Goal: Contribute content: Add original content to the website for others to see

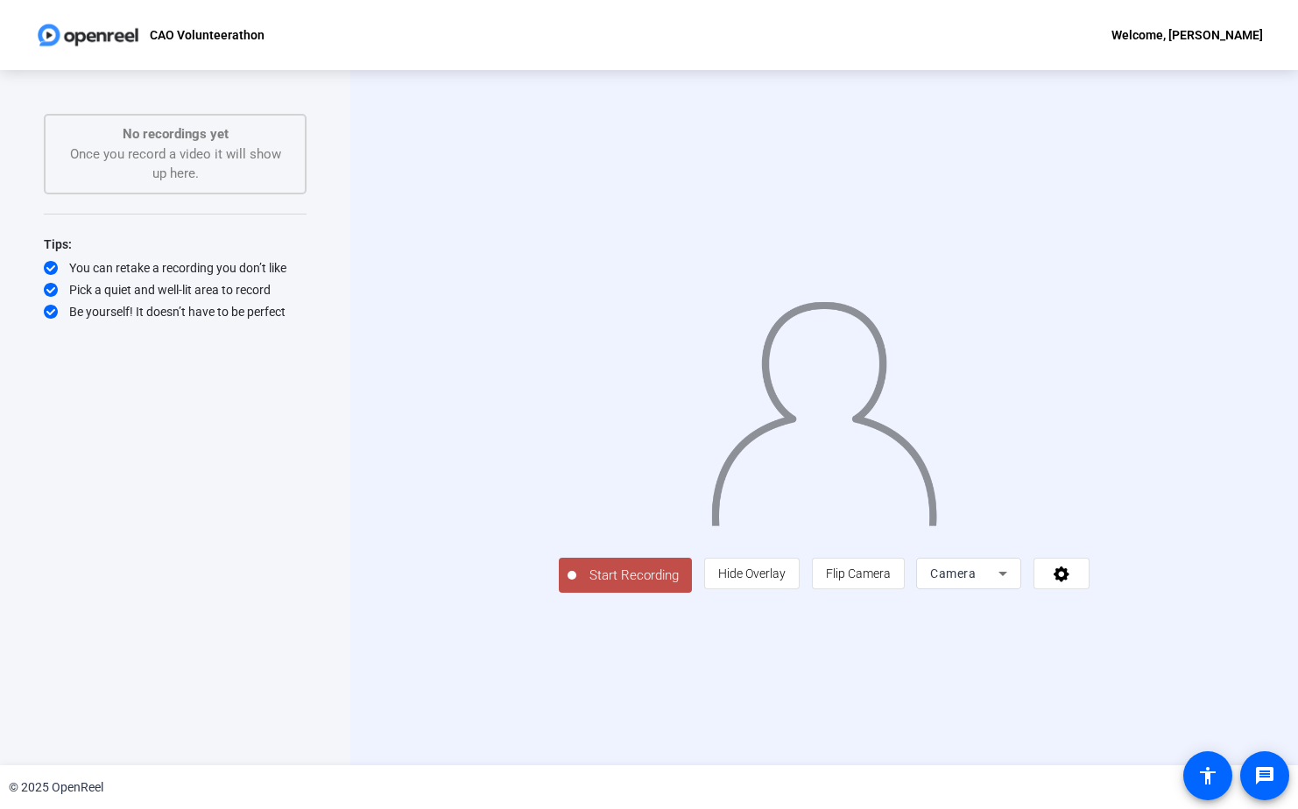
click at [576, 586] on span "Start Recording" at bounding box center [634, 576] width 116 height 20
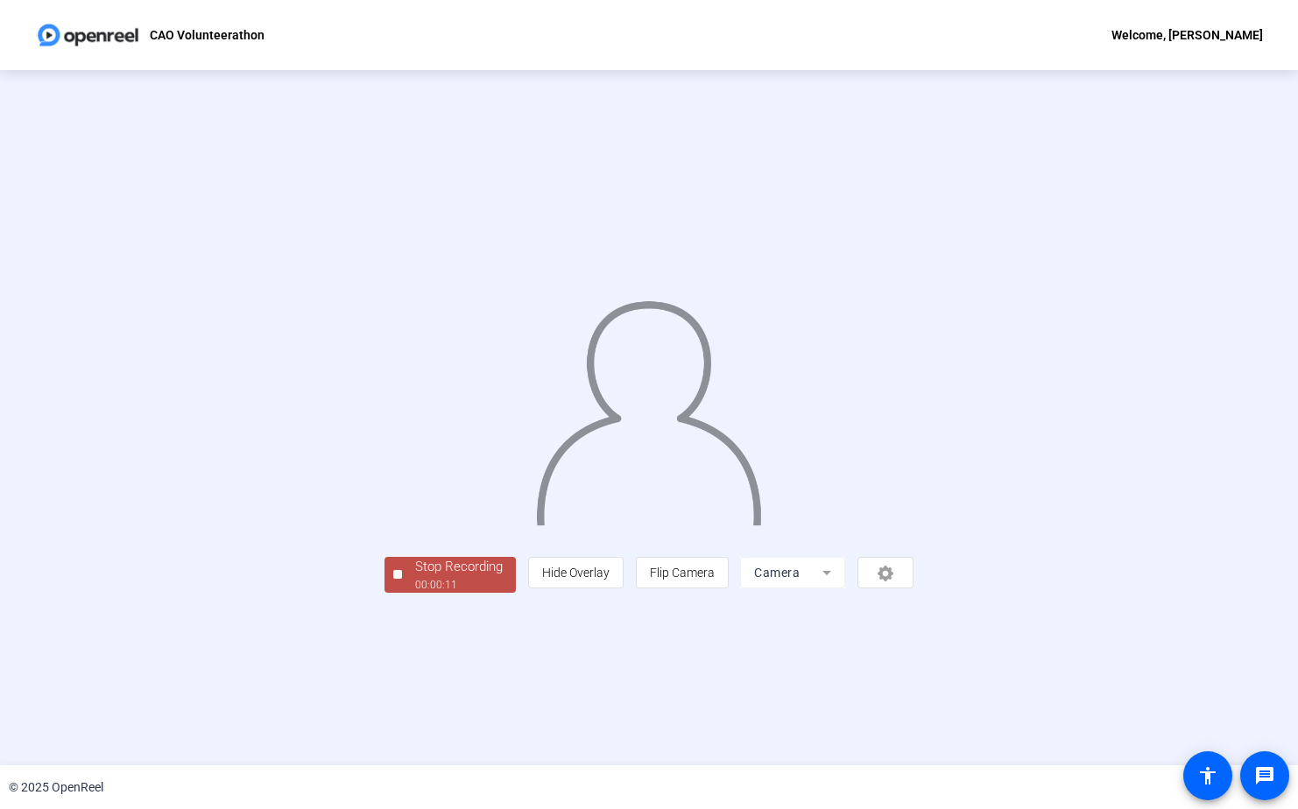
click at [471, 541] on div at bounding box center [648, 392] width 529 height 298
click at [415, 577] on div "Stop Recording" at bounding box center [459, 567] width 88 height 20
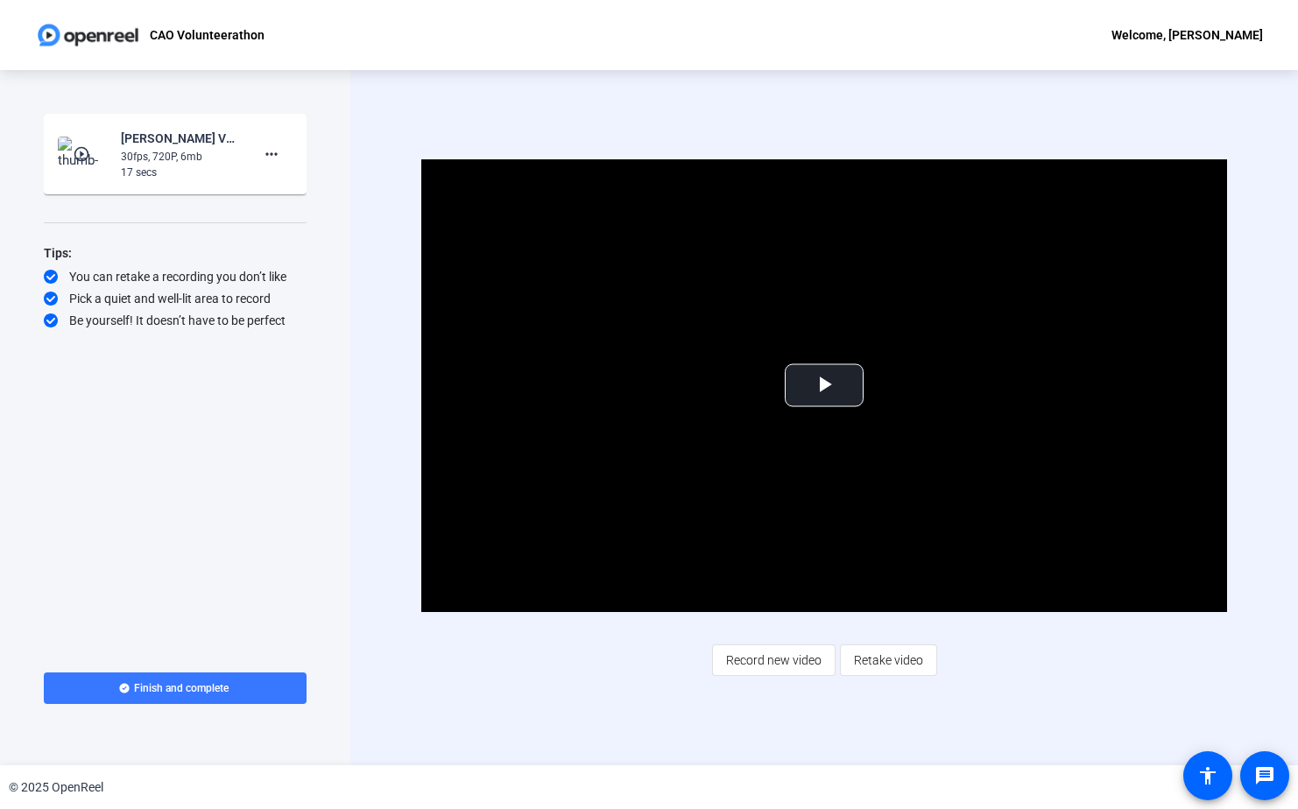
click at [84, 152] on mat-icon "play_circle_outline" at bounding box center [83, 154] width 21 height 18
click at [824, 385] on span "Video Player" at bounding box center [824, 385] width 0 height 0
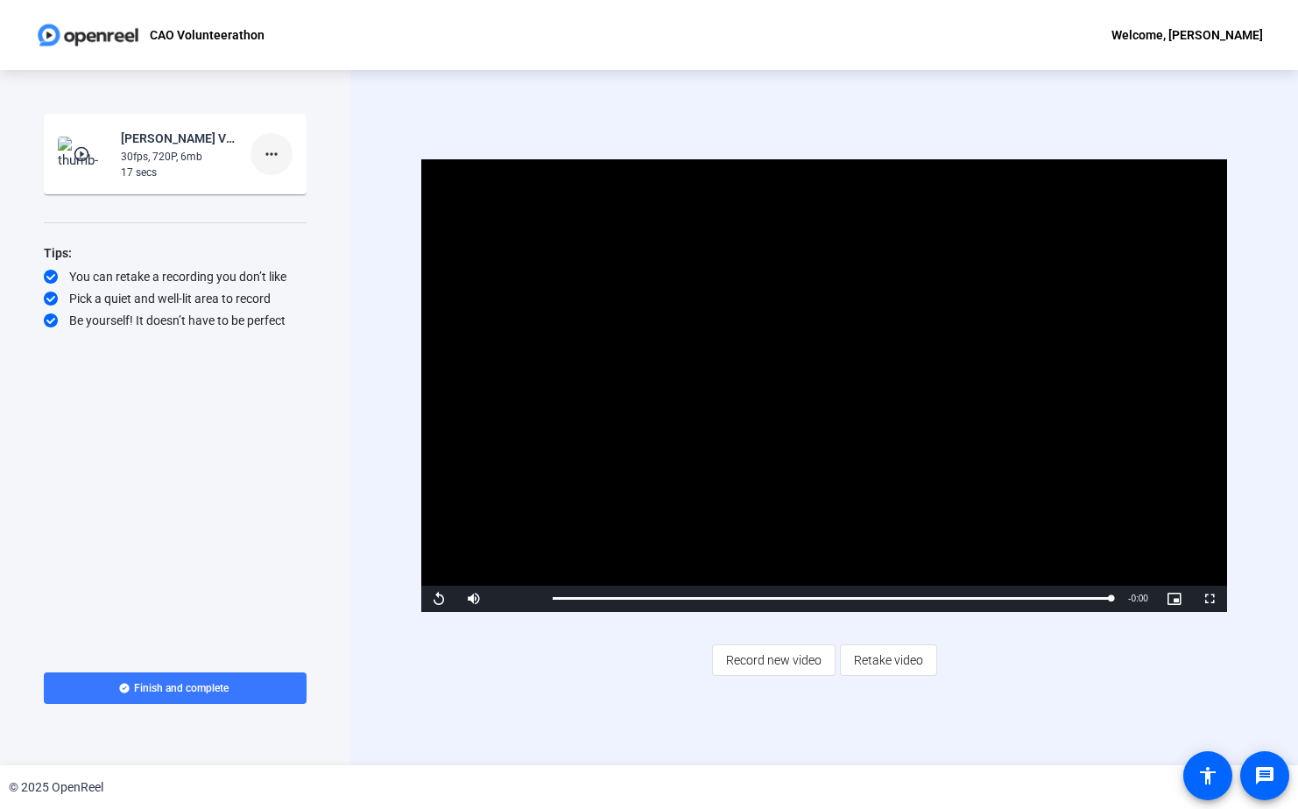
click at [272, 150] on mat-icon "more_horiz" at bounding box center [271, 154] width 21 height 21
click at [292, 189] on span "Delete clip" at bounding box center [299, 190] width 70 height 21
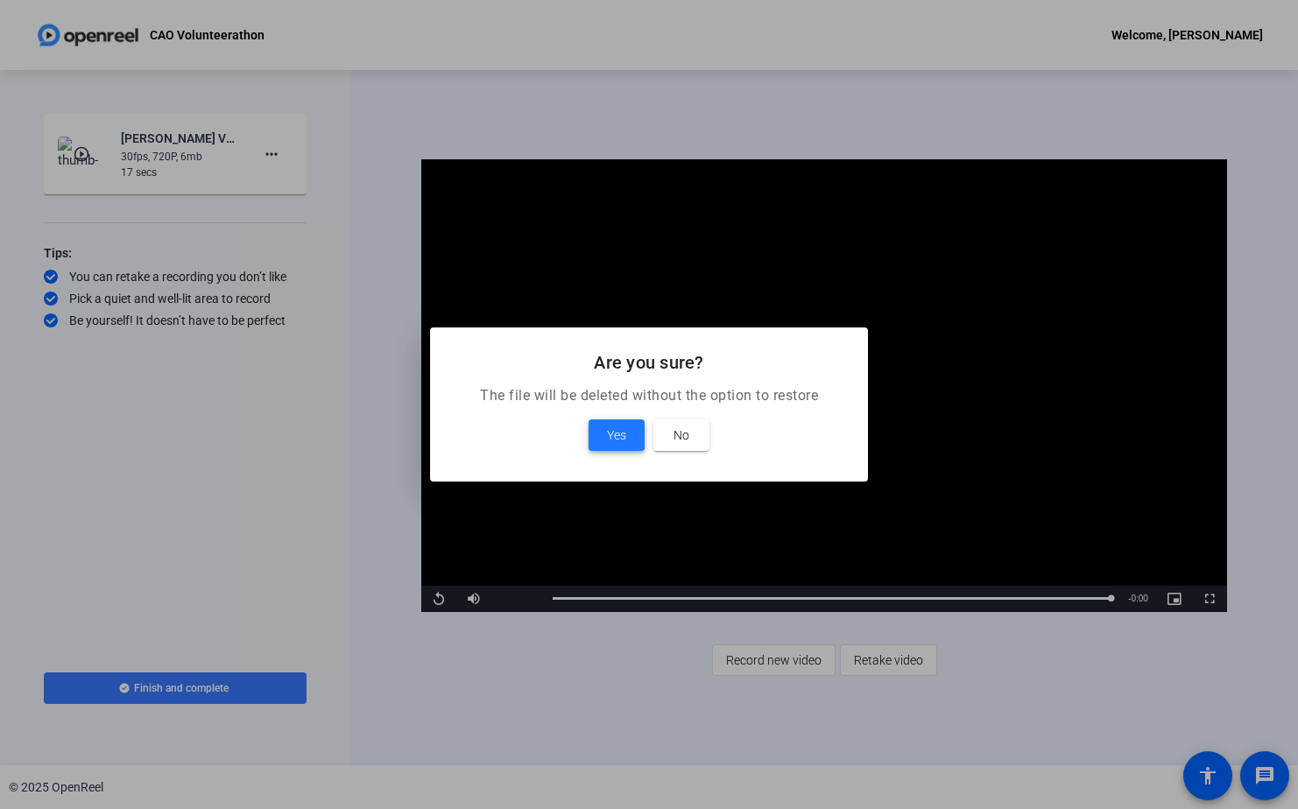
click at [623, 434] on span "Yes" at bounding box center [616, 435] width 19 height 21
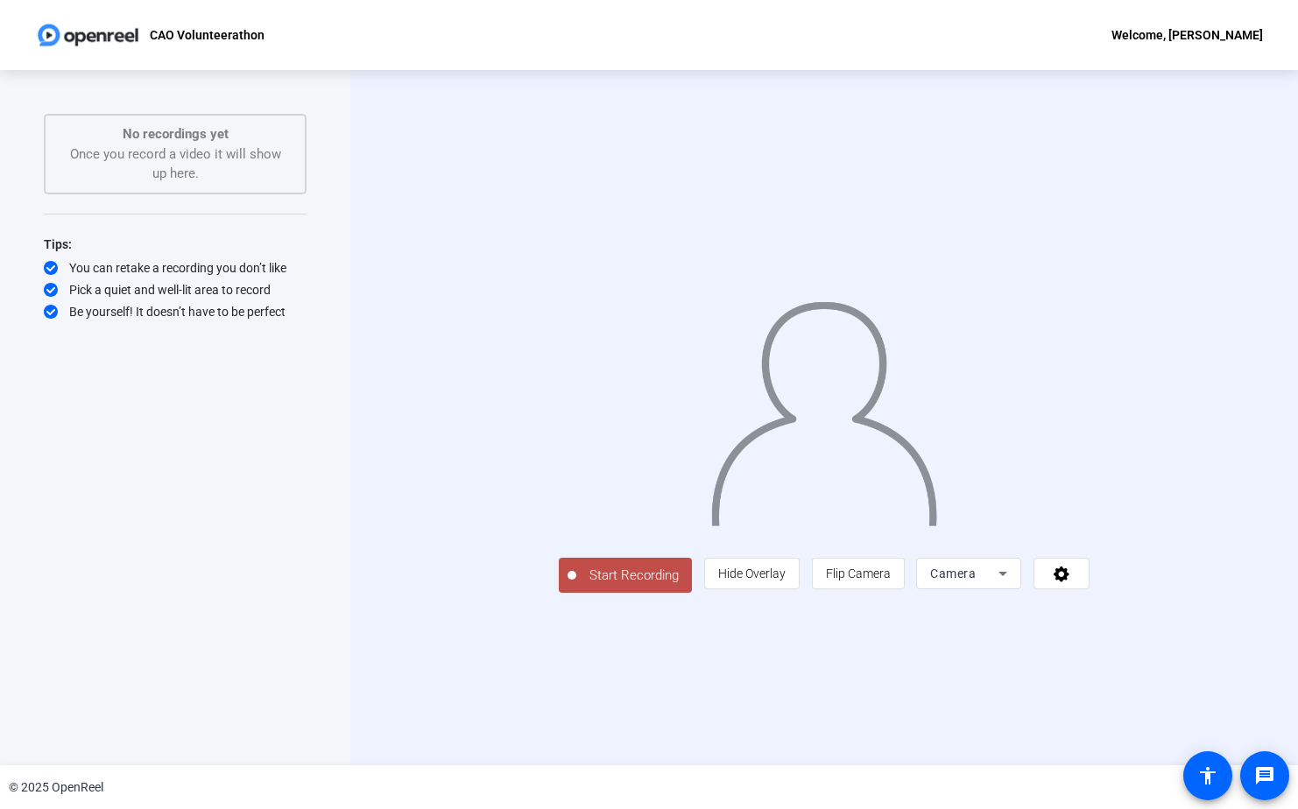
click at [576, 586] on span "Start Recording" at bounding box center [634, 576] width 116 height 20
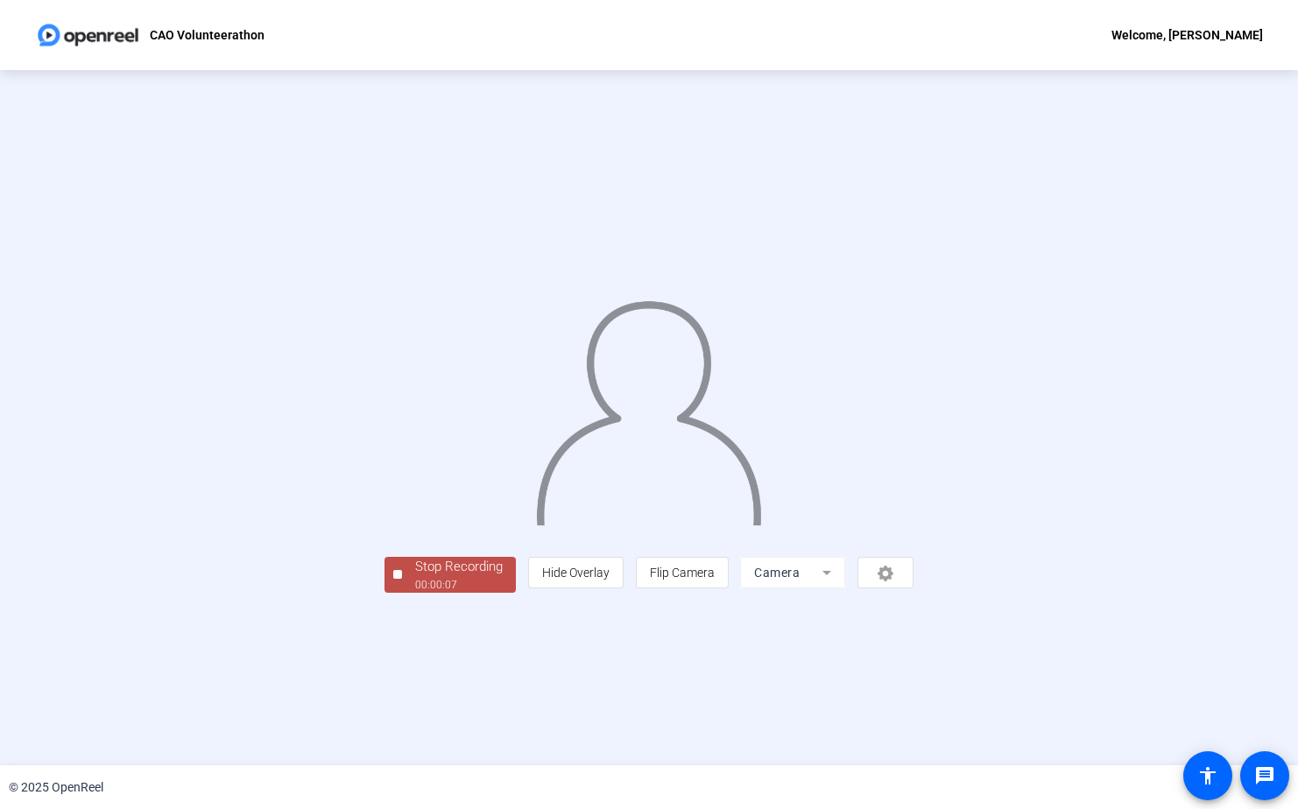
click at [415, 577] on div "Stop Recording" at bounding box center [459, 567] width 88 height 20
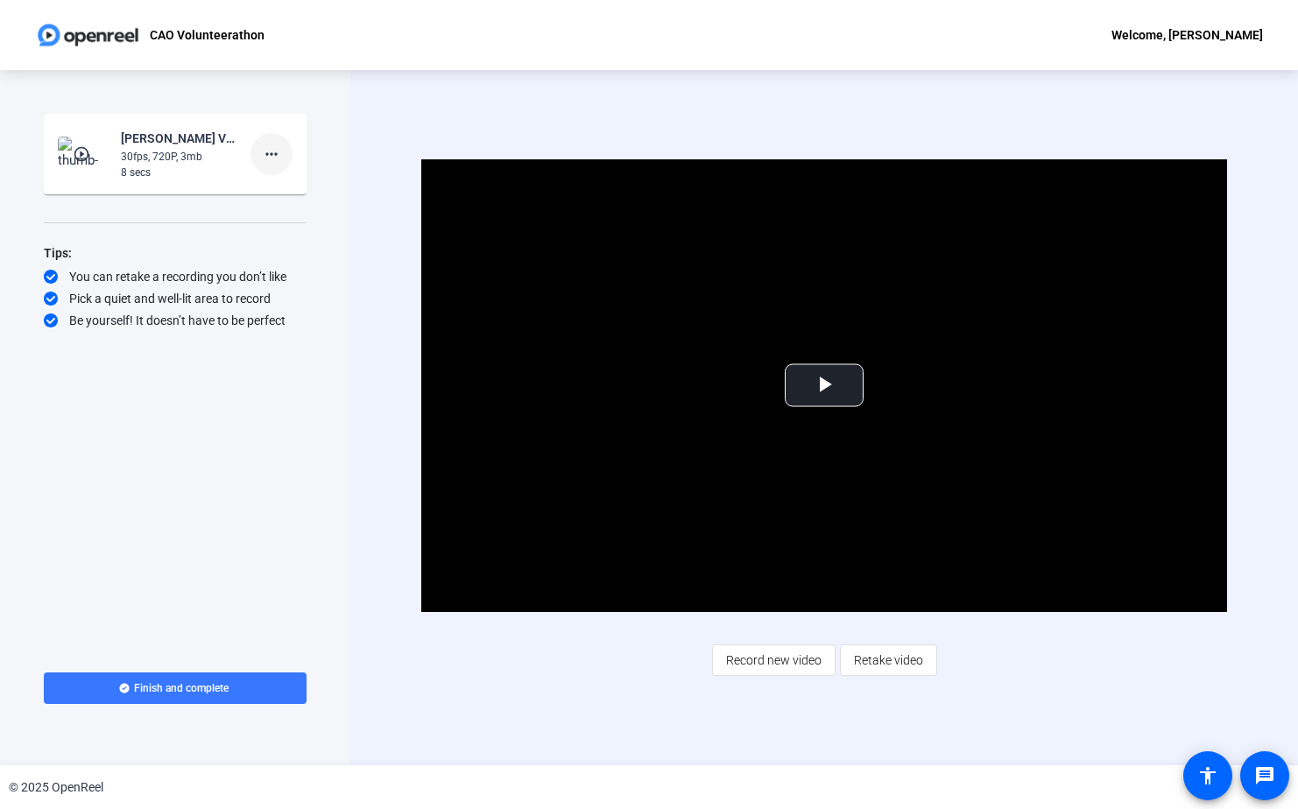
click at [272, 152] on mat-icon "more_horiz" at bounding box center [271, 154] width 21 height 21
click at [301, 186] on span "Delete clip" at bounding box center [299, 190] width 70 height 21
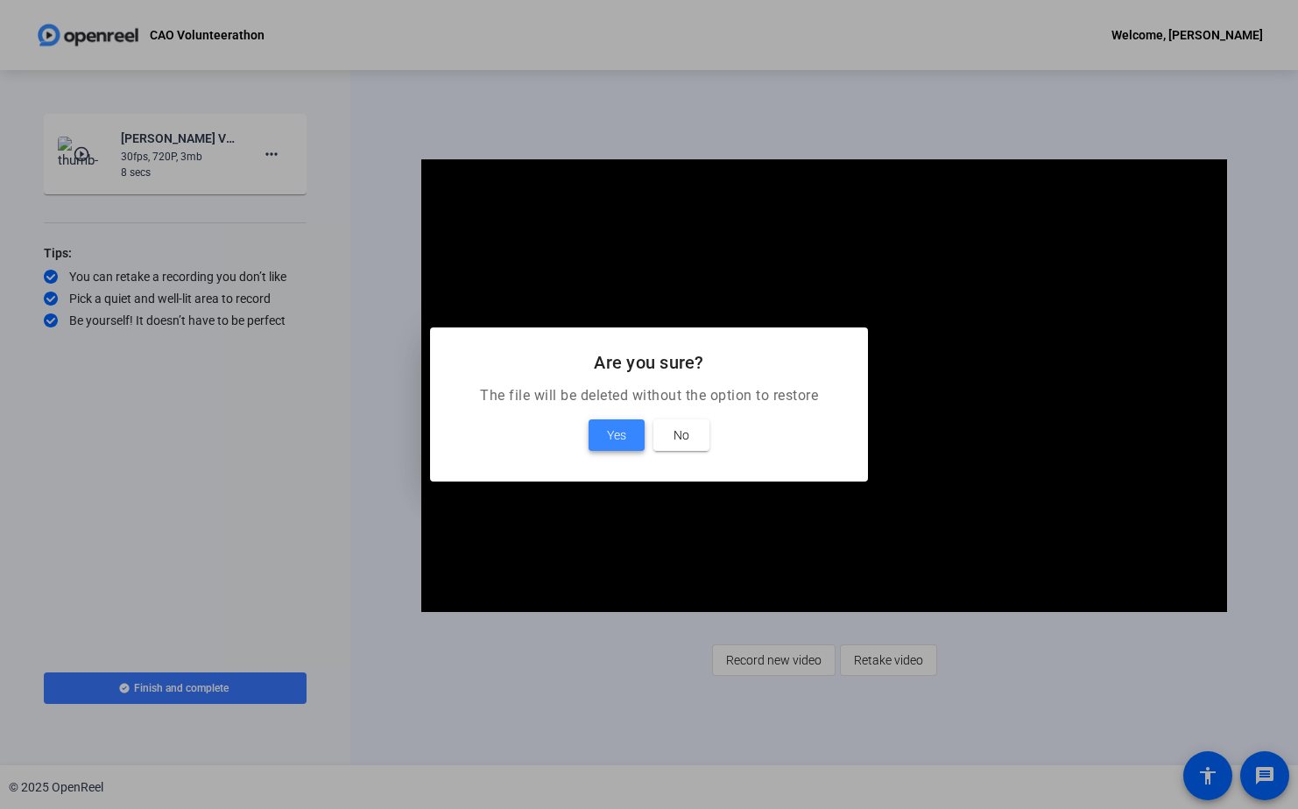
click at [628, 426] on span at bounding box center [616, 435] width 56 height 42
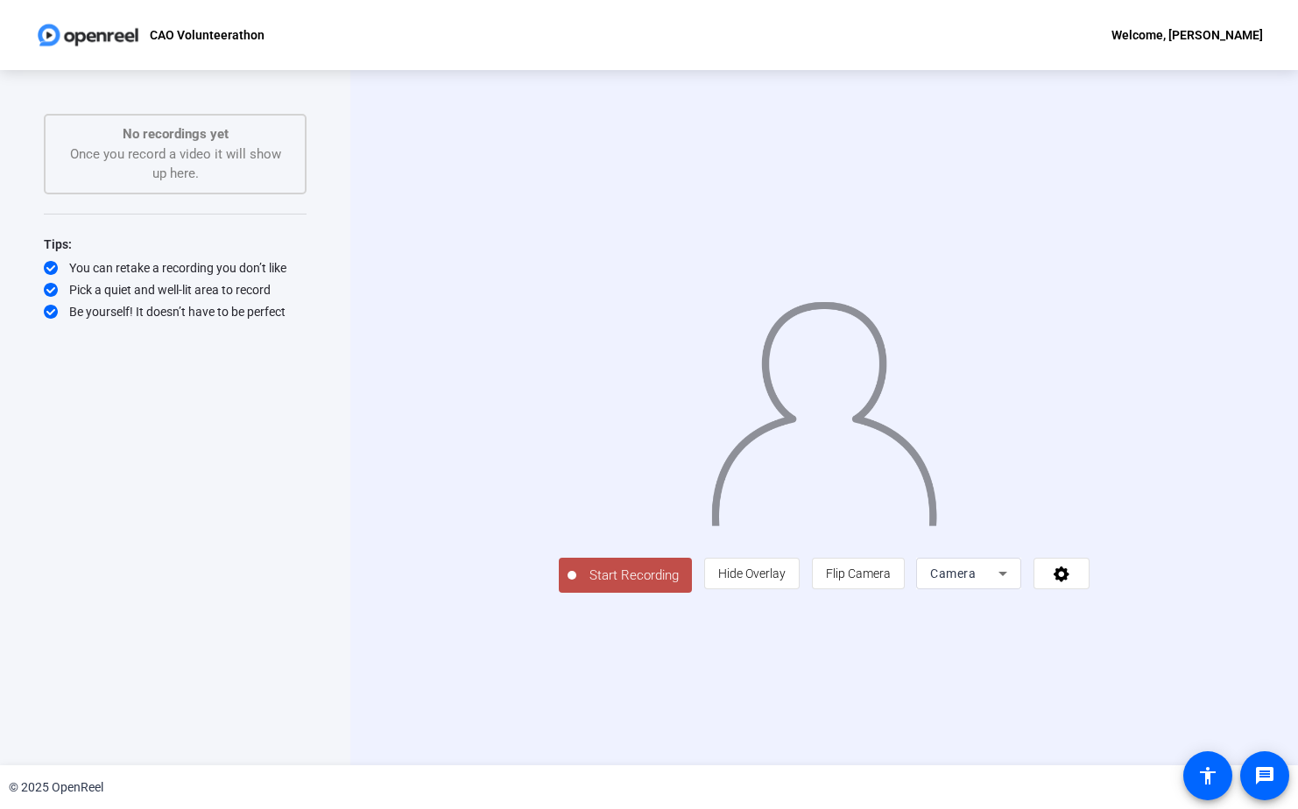
click at [576, 586] on span "Start Recording" at bounding box center [634, 576] width 116 height 20
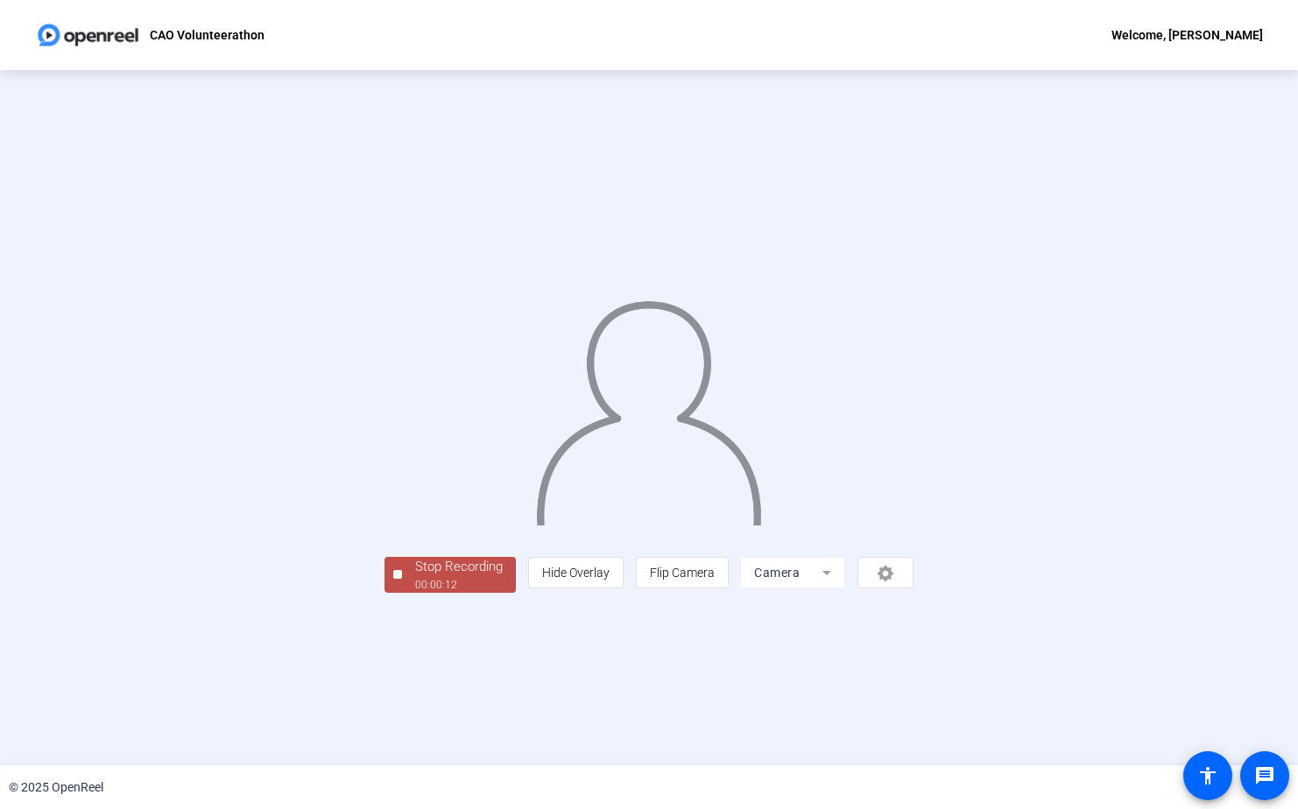
click at [415, 577] on div "Stop Recording" at bounding box center [459, 567] width 88 height 20
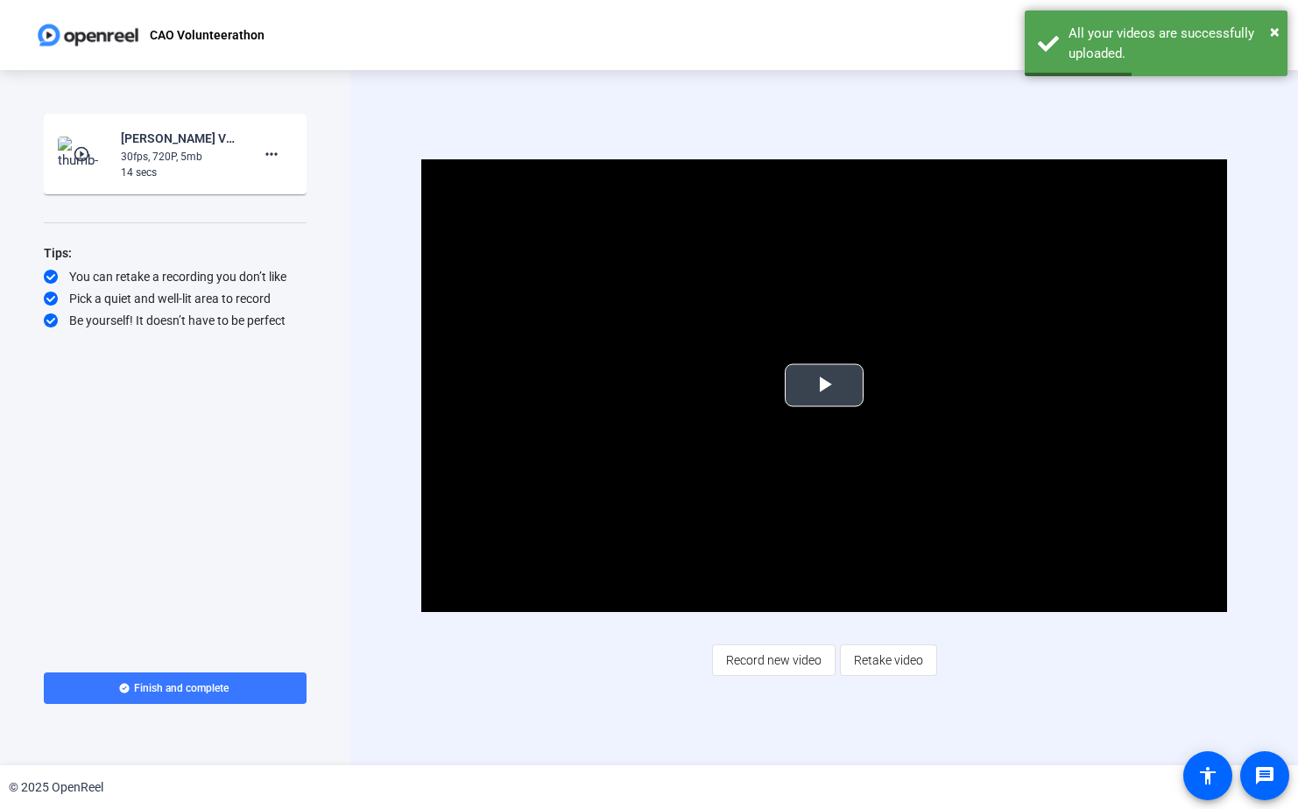
click at [824, 385] on span "Video Player" at bounding box center [824, 385] width 0 height 0
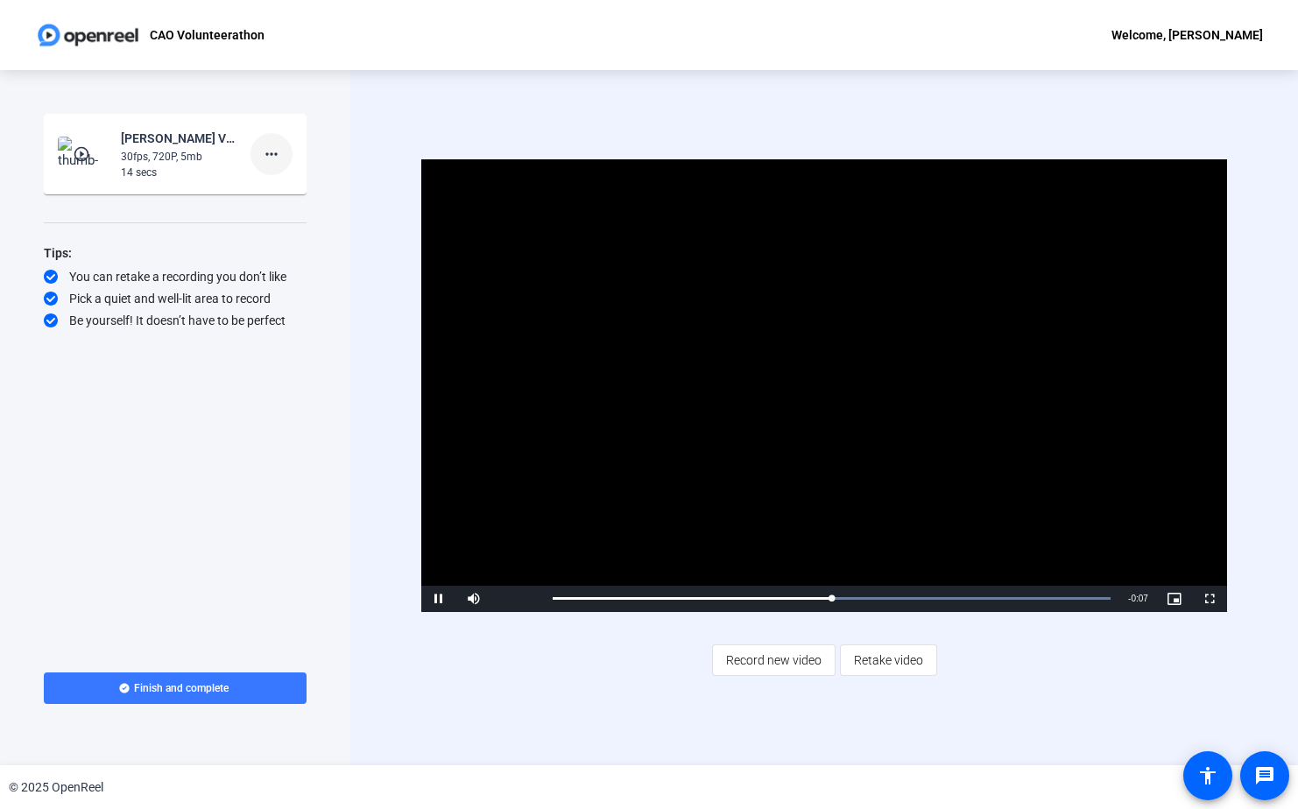
click at [270, 154] on mat-icon "more_horiz" at bounding box center [271, 154] width 21 height 21
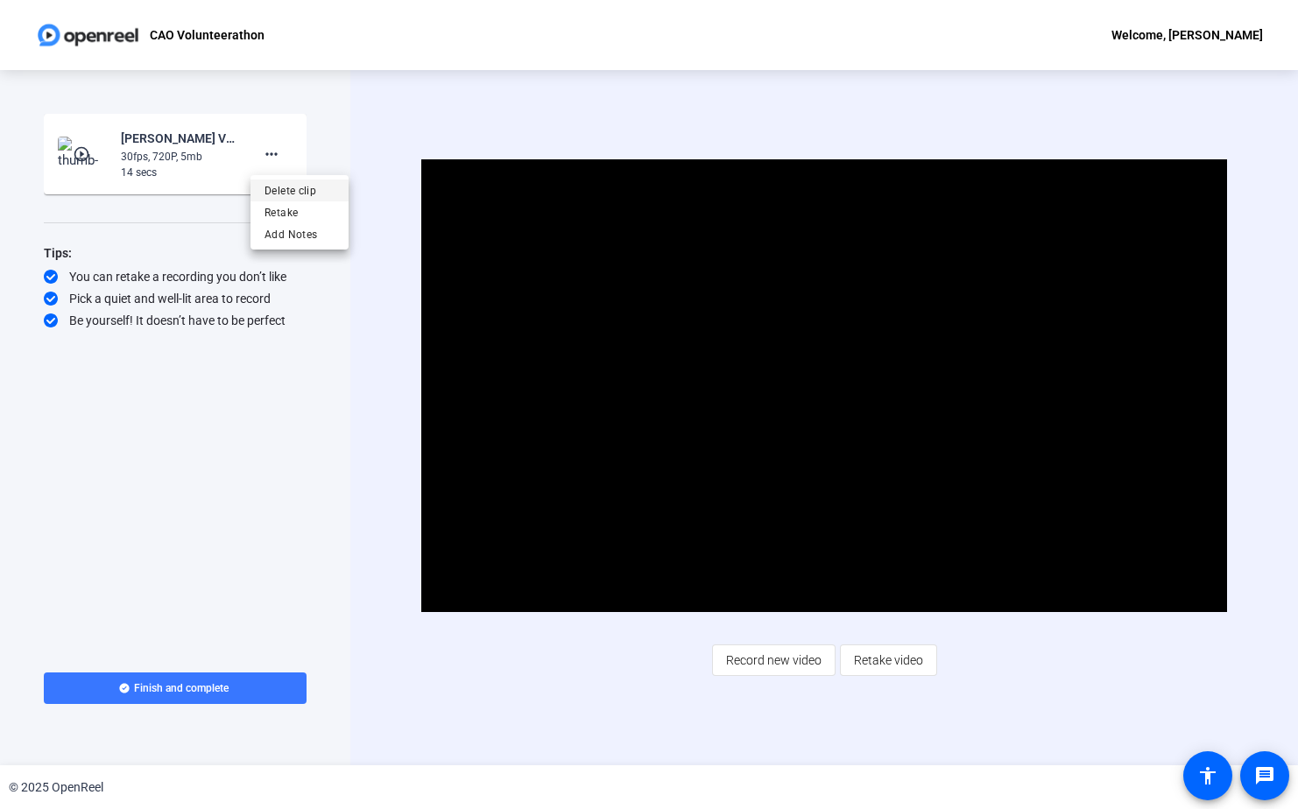
click at [288, 192] on span "Delete clip" at bounding box center [299, 190] width 70 height 21
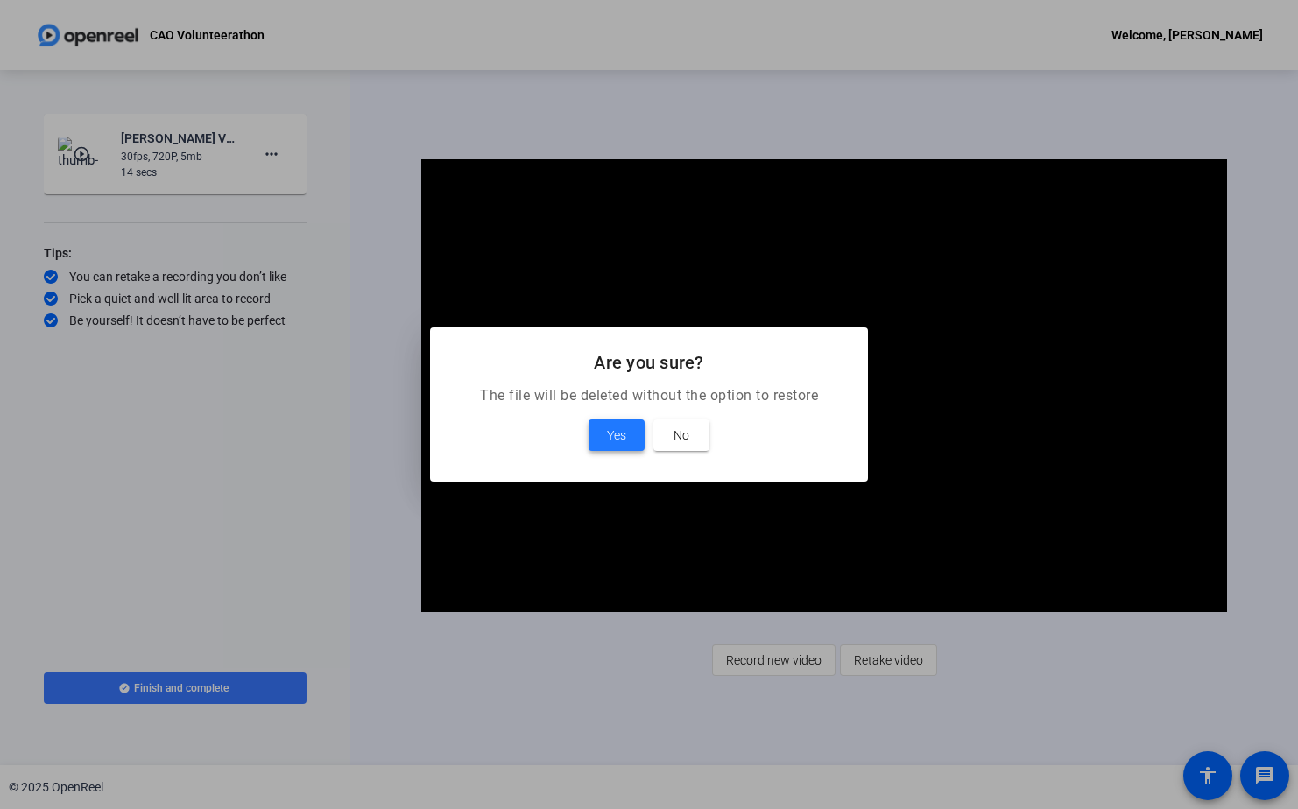
click at [613, 436] on span "Yes" at bounding box center [616, 435] width 19 height 21
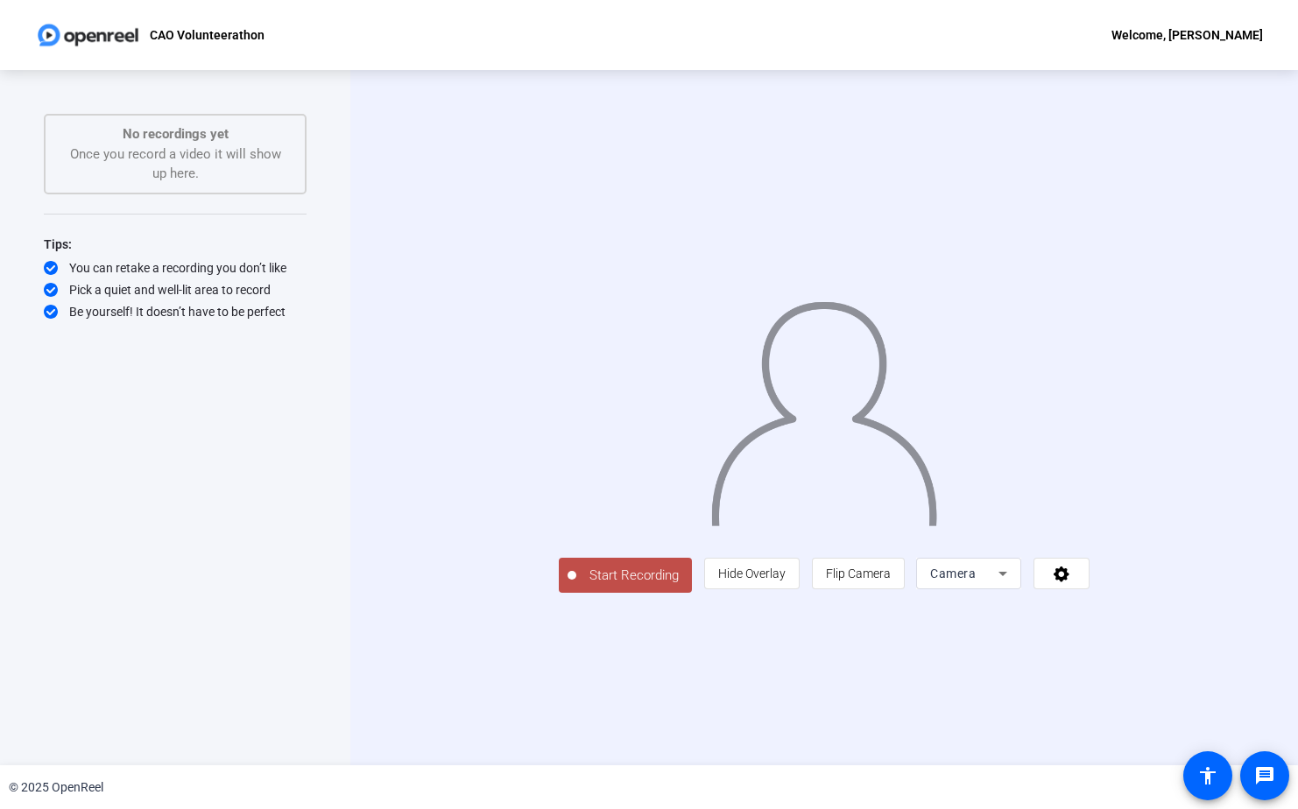
click at [576, 586] on span "Start Recording" at bounding box center [634, 576] width 116 height 20
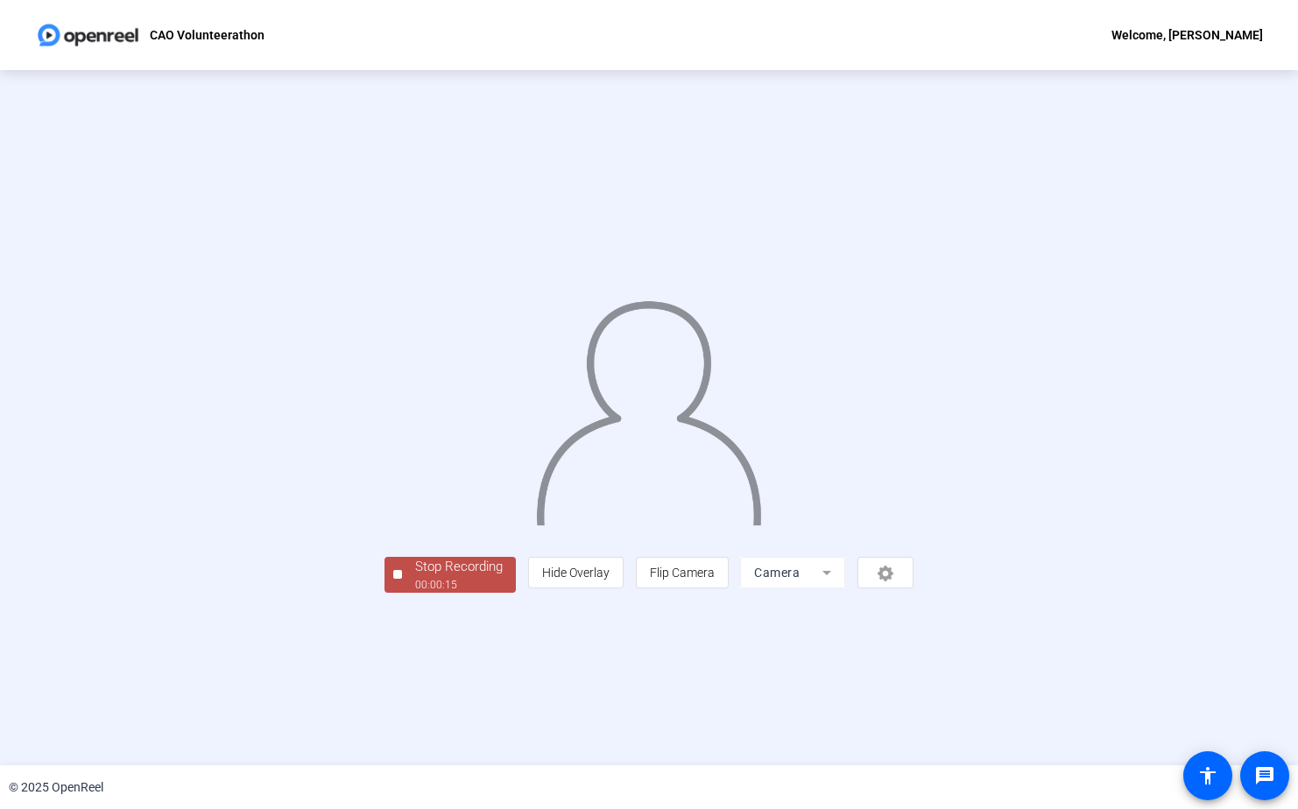
click at [415, 577] on div "Stop Recording" at bounding box center [459, 567] width 88 height 20
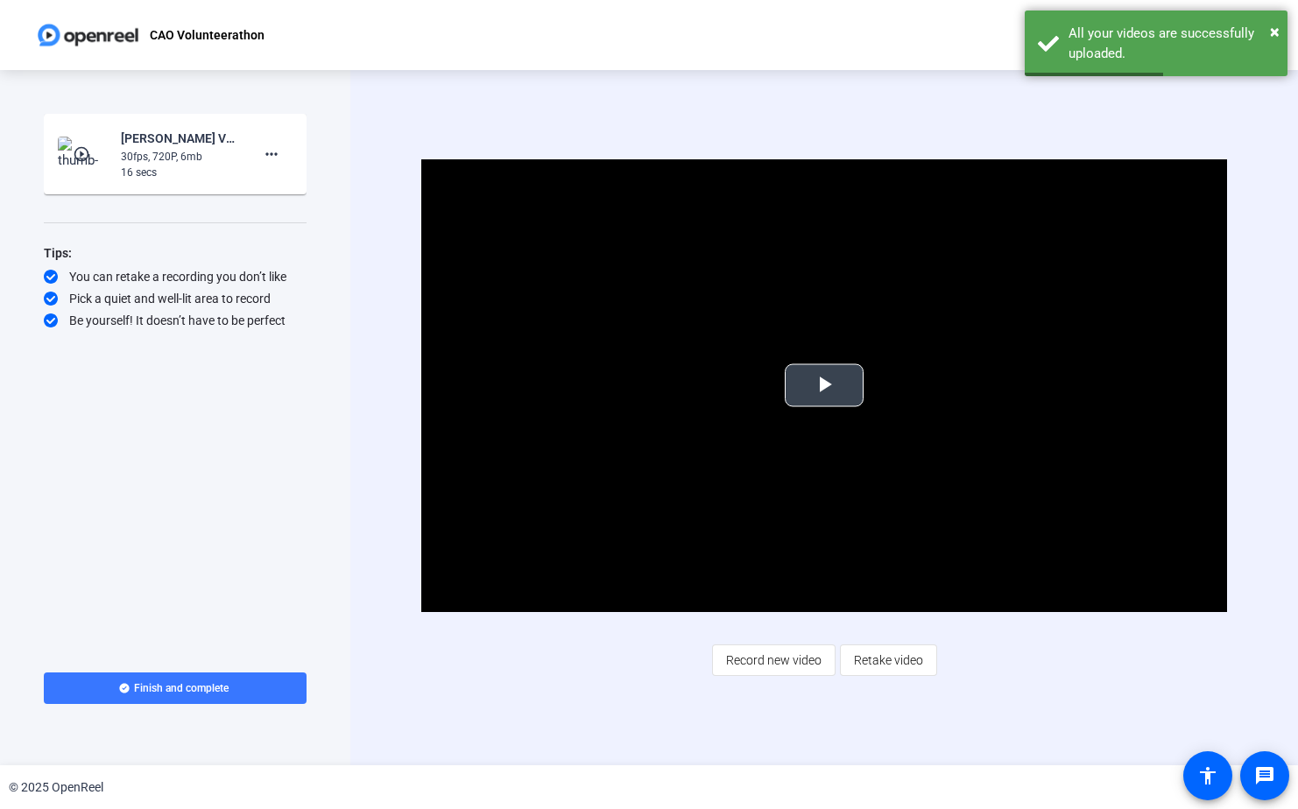
click at [824, 385] on span "Video Player" at bounding box center [824, 385] width 0 height 0
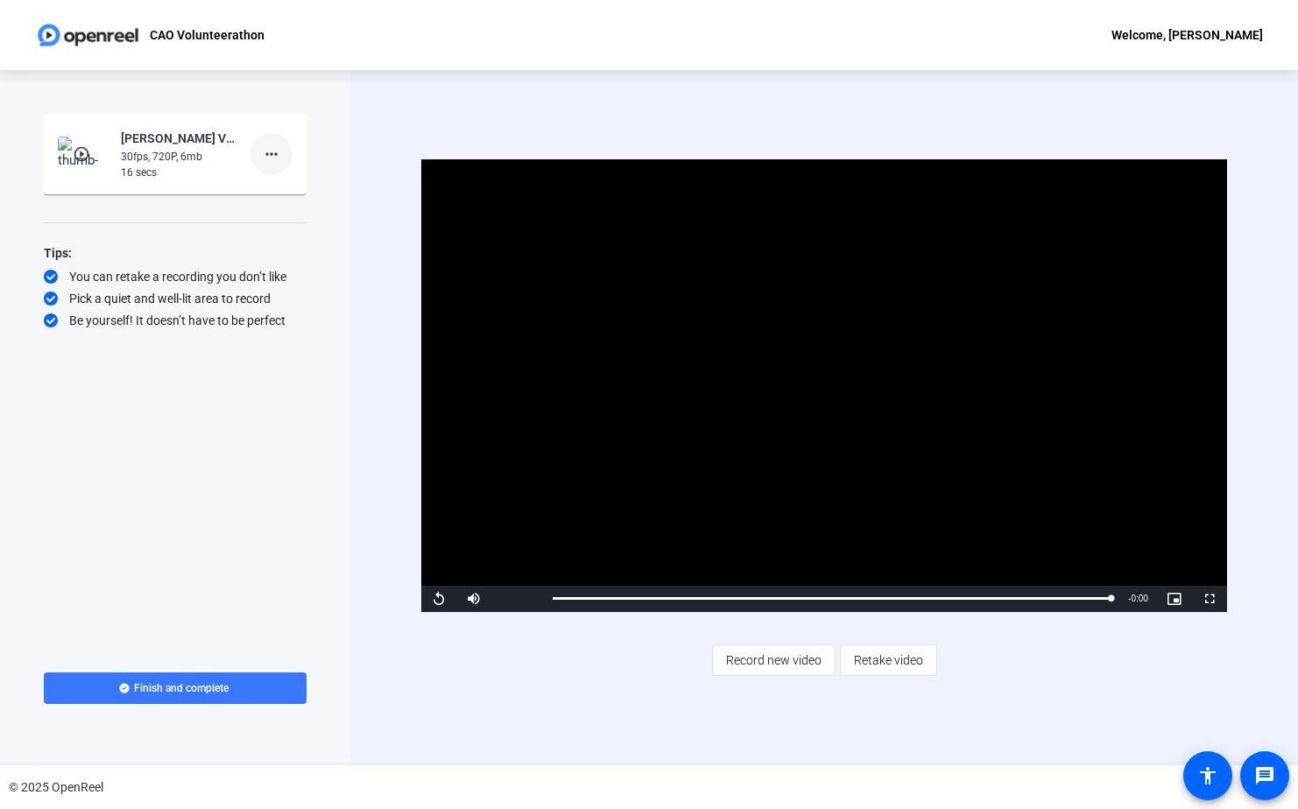
click at [270, 151] on mat-icon "more_horiz" at bounding box center [271, 154] width 21 height 21
click at [285, 191] on span "Delete clip" at bounding box center [299, 190] width 70 height 21
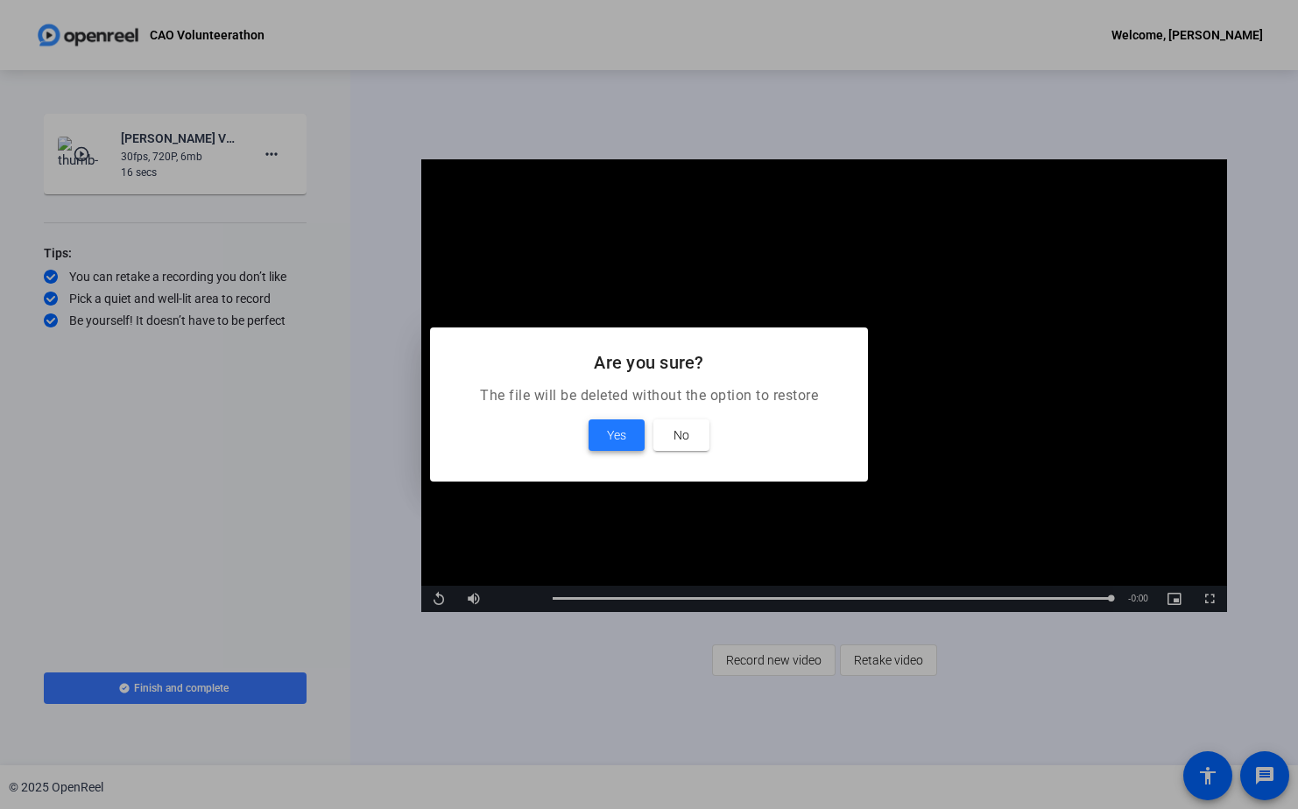
click at [616, 428] on span "Yes" at bounding box center [616, 435] width 19 height 21
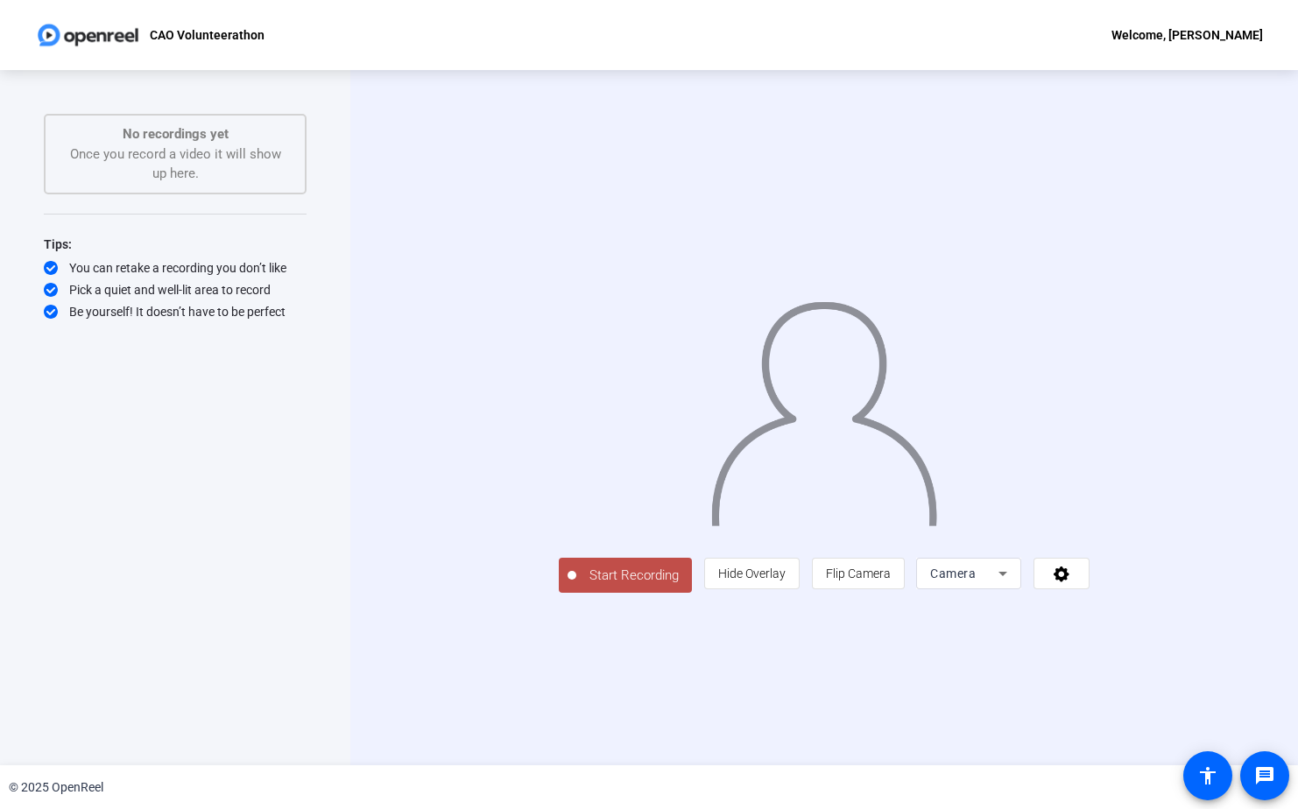
click at [576, 586] on span "Start Recording" at bounding box center [634, 576] width 116 height 20
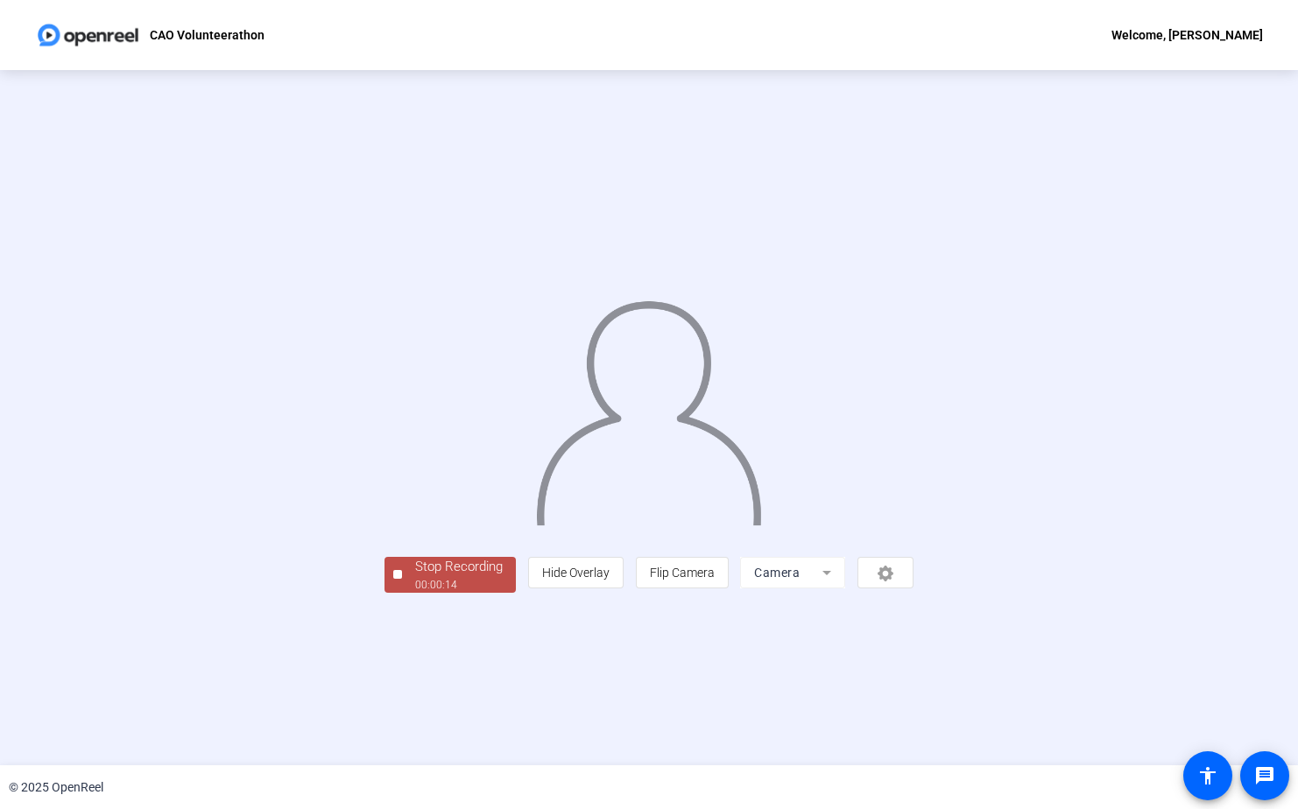
click at [415, 577] on div "Stop Recording" at bounding box center [459, 567] width 88 height 20
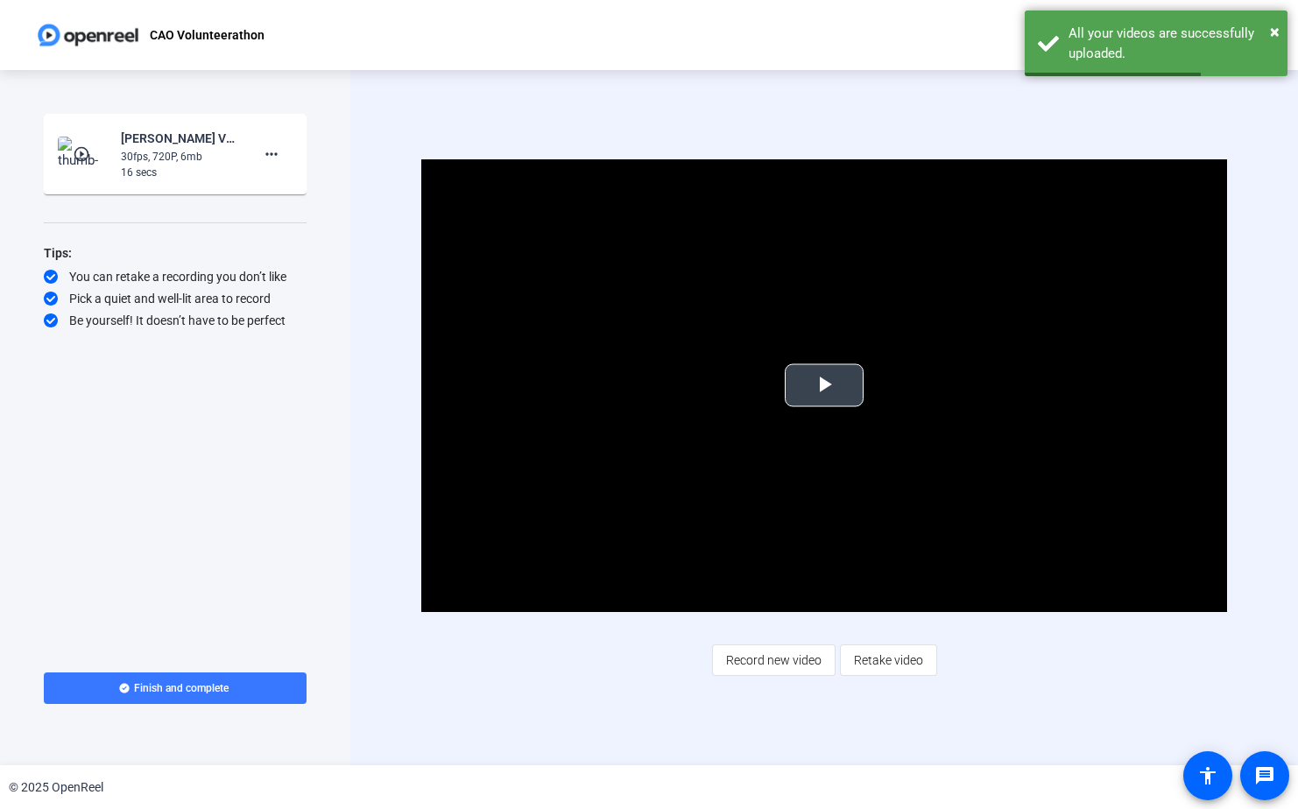
click at [824, 385] on span "Video Player" at bounding box center [824, 385] width 0 height 0
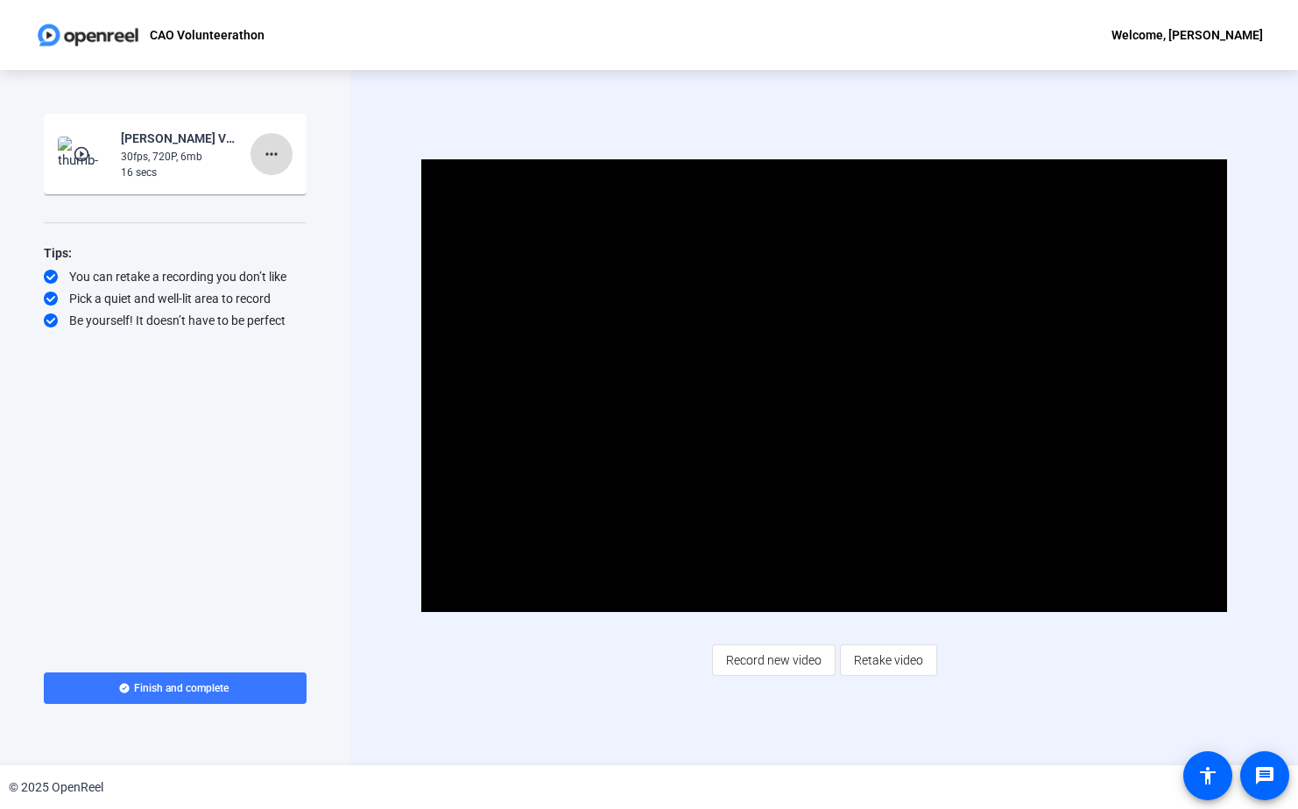
click at [266, 150] on mat-icon "more_horiz" at bounding box center [271, 154] width 21 height 21
click at [290, 191] on span "Delete clip" at bounding box center [299, 190] width 70 height 21
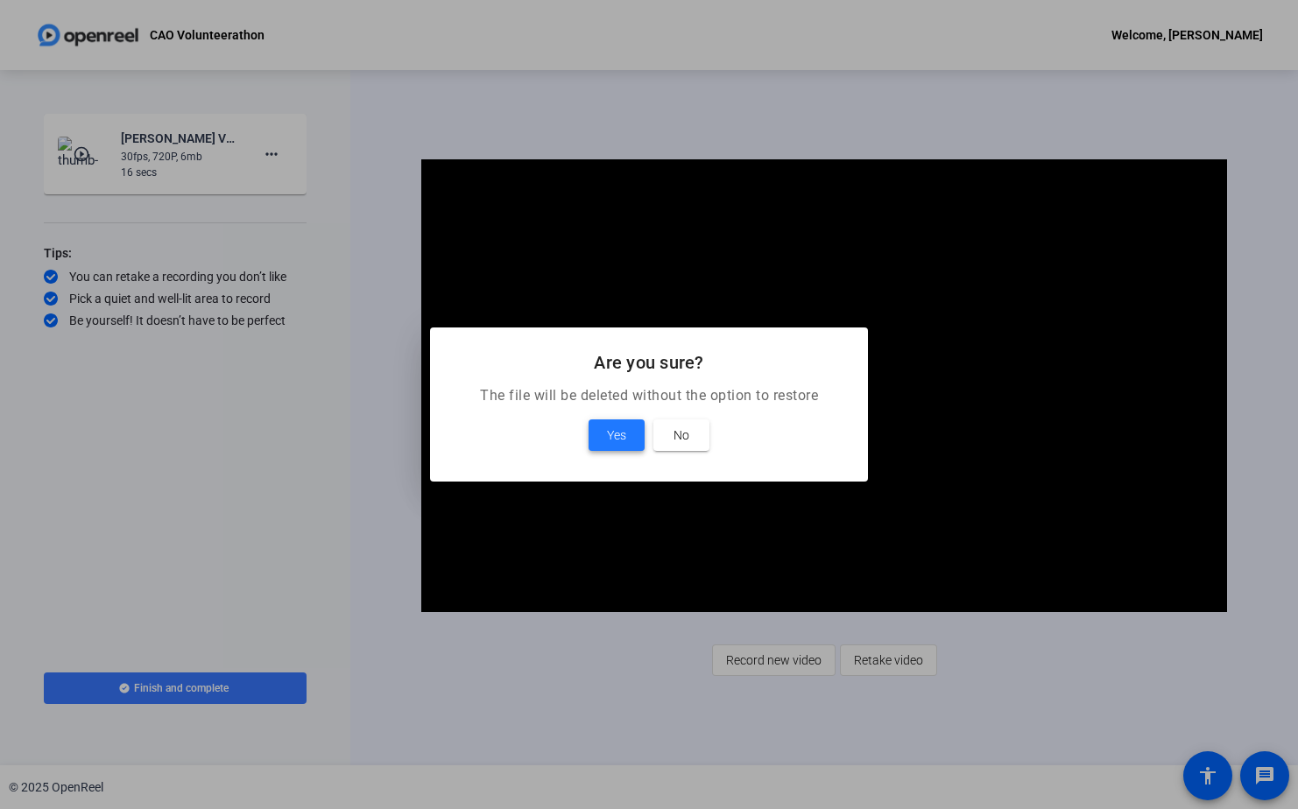
click at [622, 433] on span "Yes" at bounding box center [616, 435] width 19 height 21
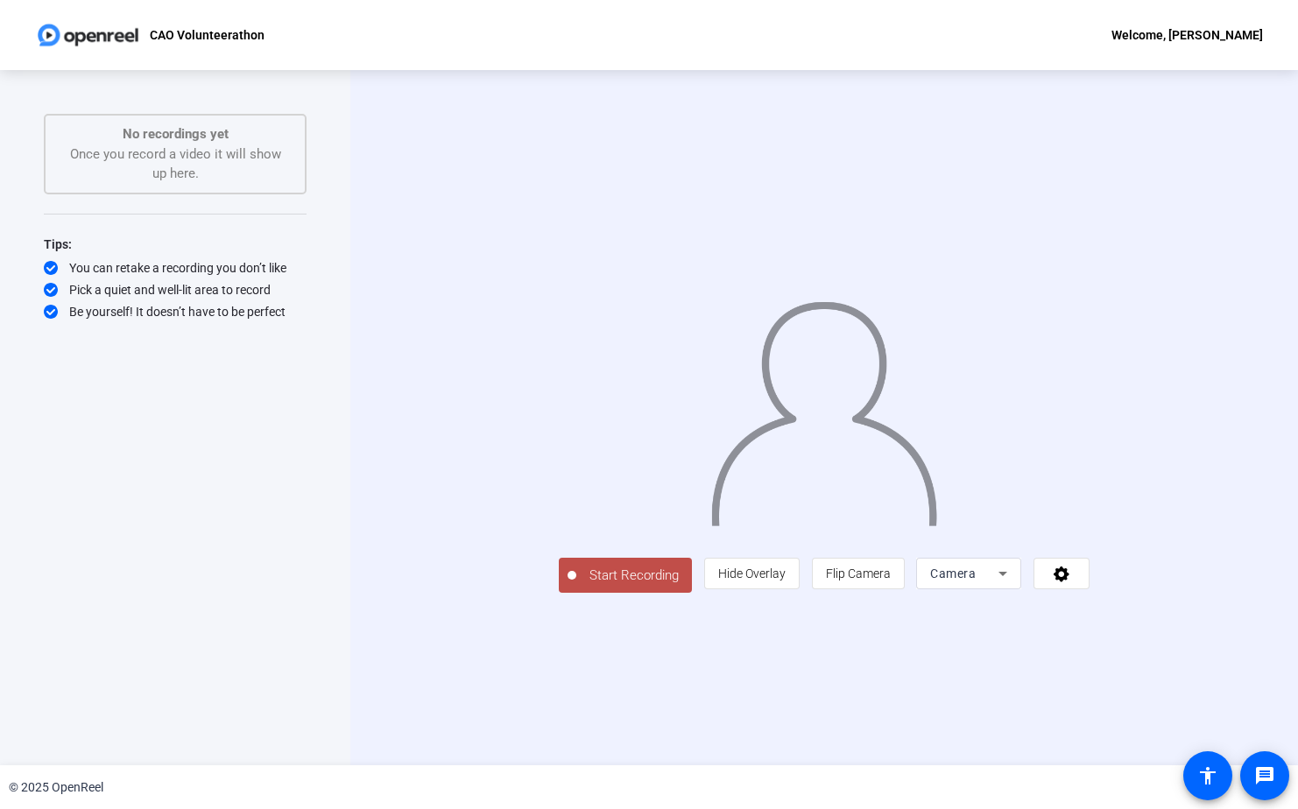
click at [576, 586] on span "Start Recording" at bounding box center [634, 576] width 116 height 20
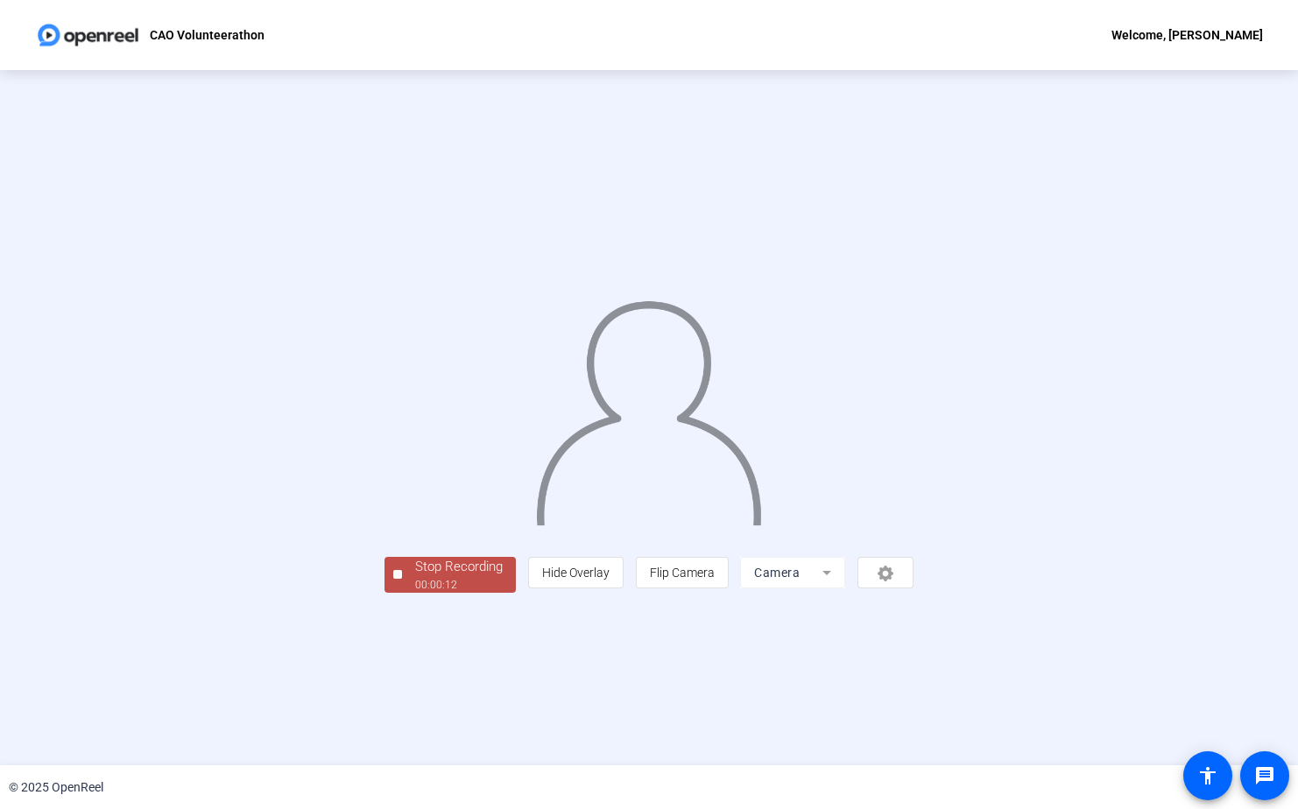
click at [415, 593] on div "00:00:12" at bounding box center [459, 585] width 88 height 16
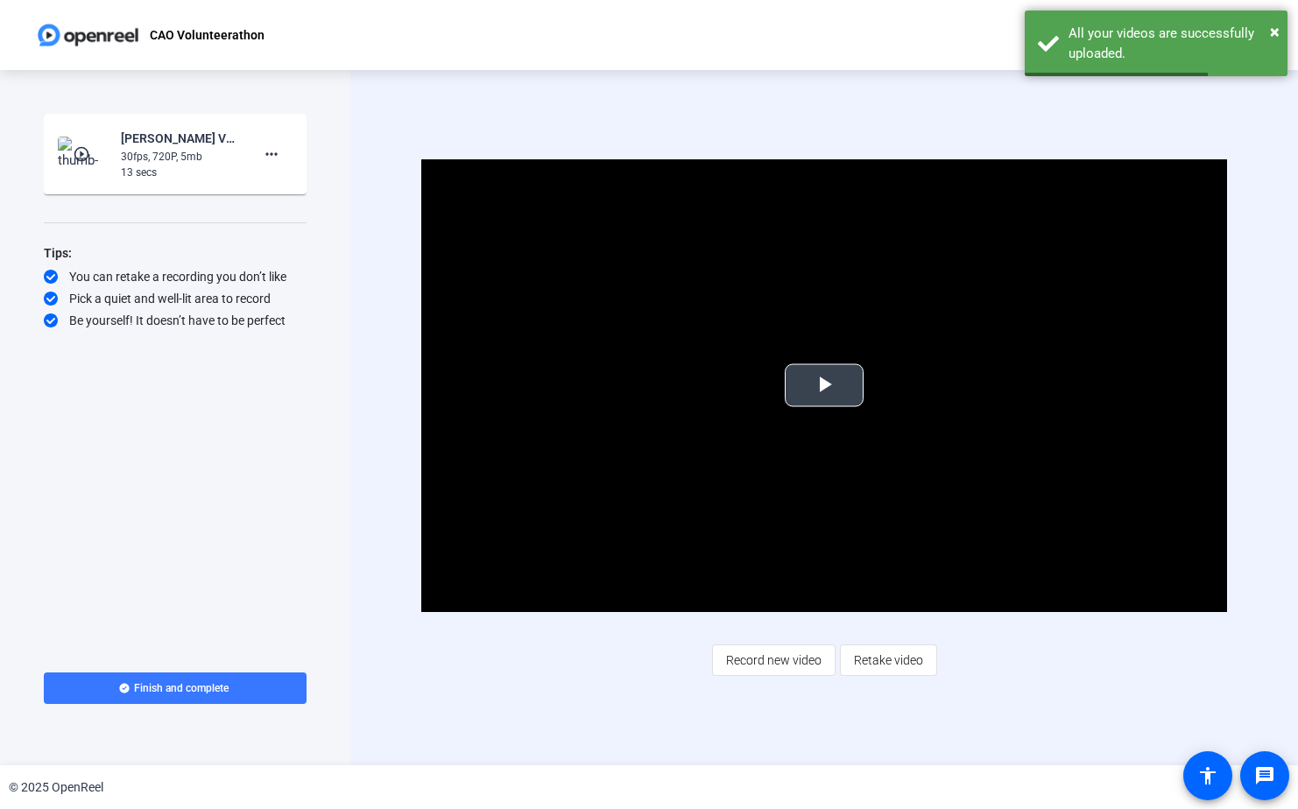
click at [824, 385] on span "Video Player" at bounding box center [824, 385] width 0 height 0
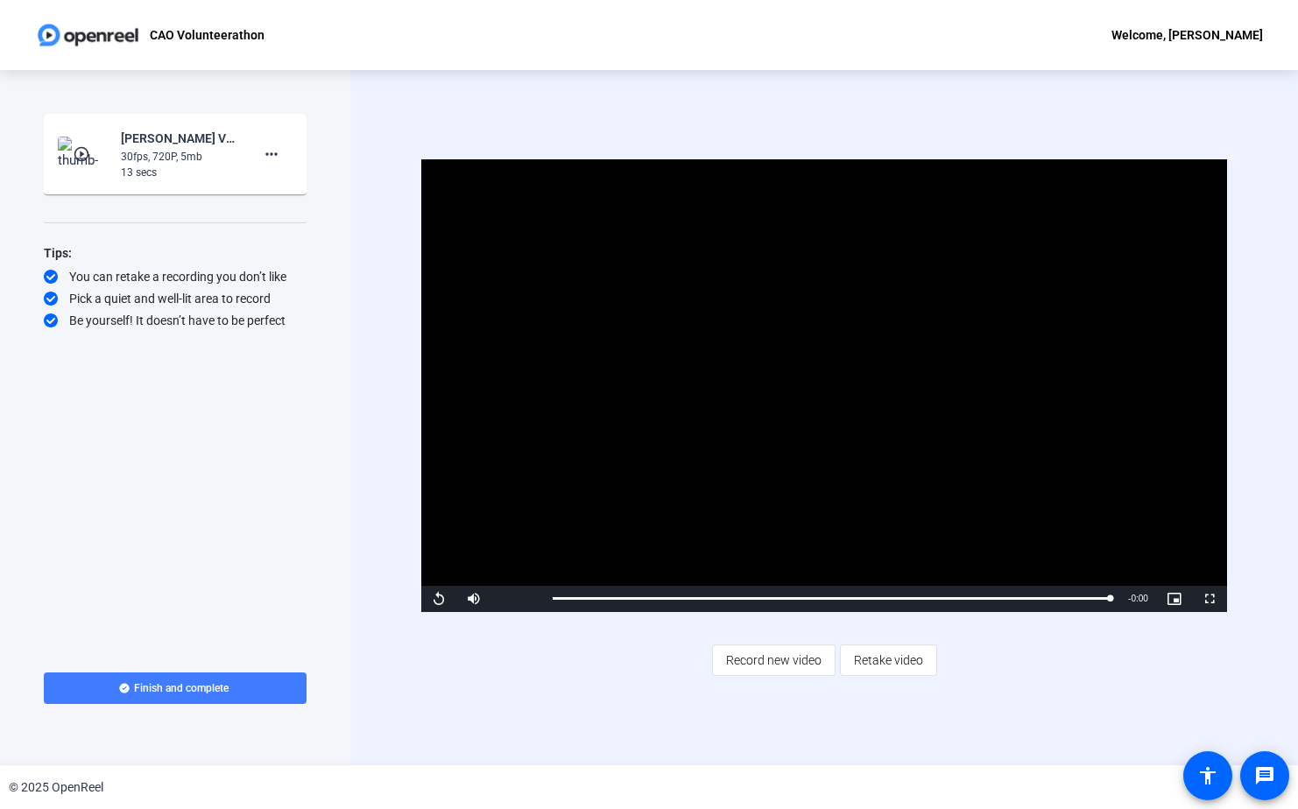
click at [189, 694] on span "Finish and complete" at bounding box center [181, 688] width 95 height 14
